Goal: Task Accomplishment & Management: Manage account settings

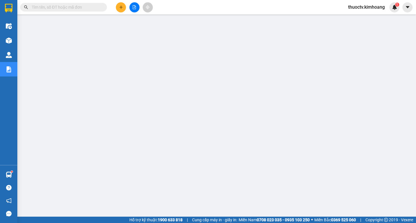
click at [364, 7] on span "thuoctv.kimhoang" at bounding box center [367, 6] width 46 height 7
click at [65, 9] on input "text" at bounding box center [66, 7] width 68 height 6
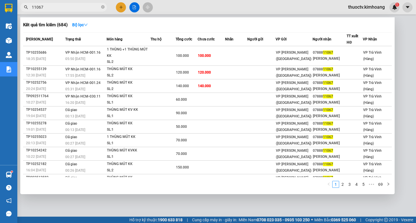
click at [45, 8] on input "11067" at bounding box center [66, 7] width 68 height 6
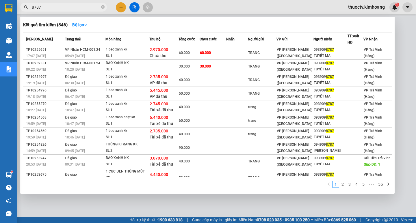
type input "8787"
click at [358, 6] on div at bounding box center [208, 111] width 416 height 223
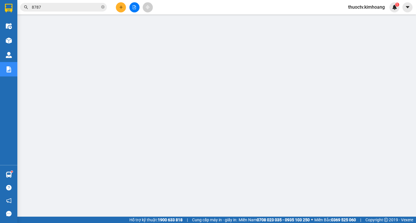
click at [356, 6] on span "thuoctv.kimhoang" at bounding box center [367, 6] width 46 height 7
click at [358, 18] on span "Đăng xuất" at bounding box center [369, 18] width 34 height 6
